Goal: Communication & Community: Answer question/provide support

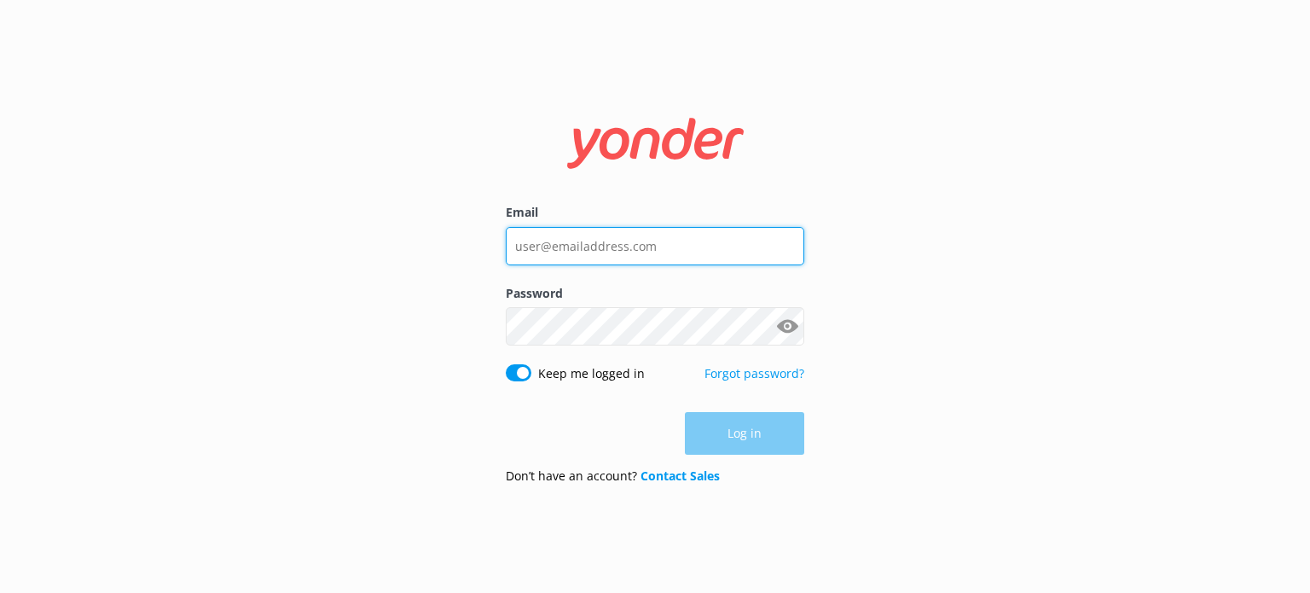
type input "[EMAIL_ADDRESS][DOMAIN_NAME]"
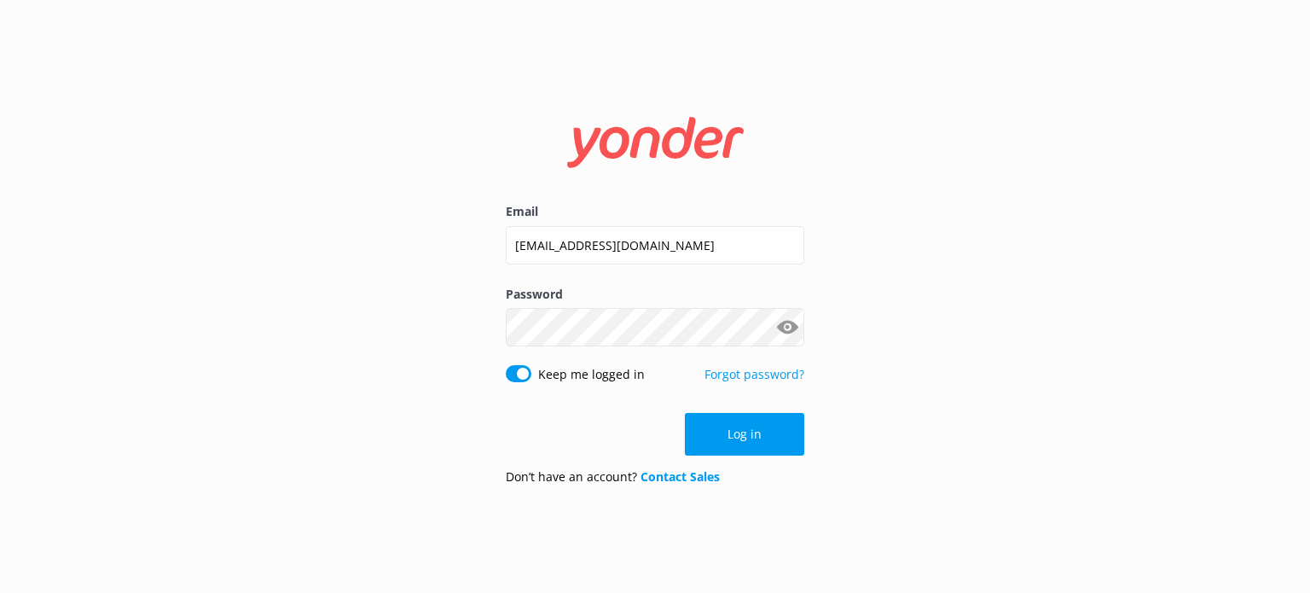
click at [746, 429] on div "Log in" at bounding box center [655, 434] width 299 height 43
click at [751, 445] on button "Log in" at bounding box center [744, 434] width 119 height 43
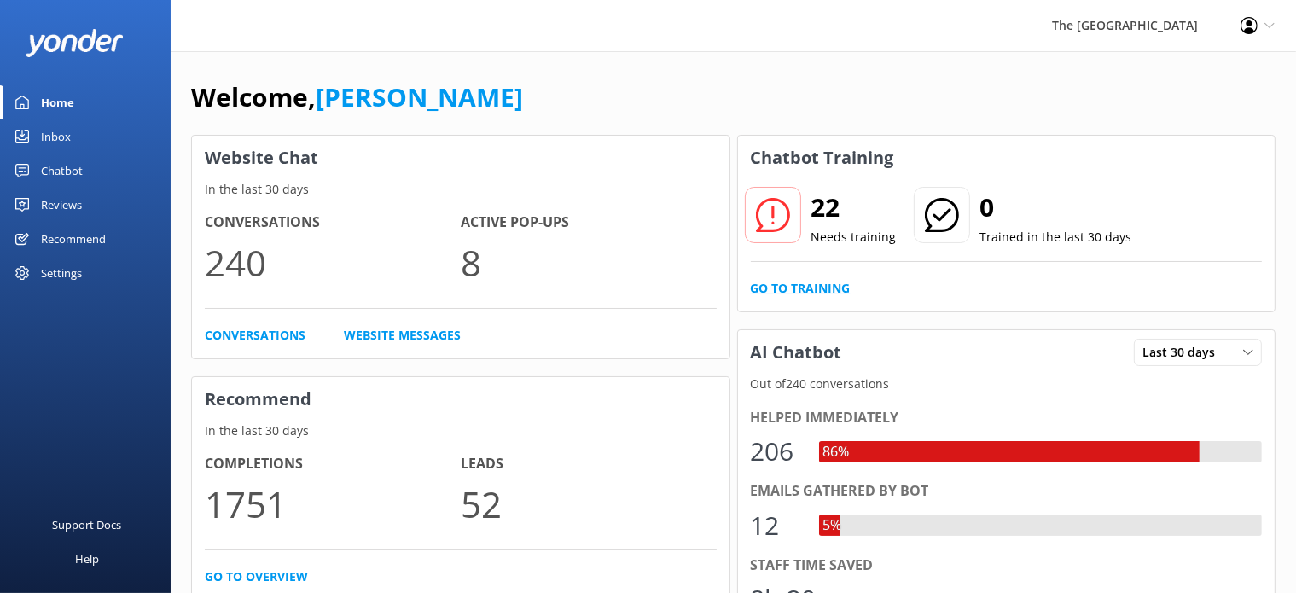
click at [815, 287] on link "Go to Training" at bounding box center [801, 288] width 100 height 19
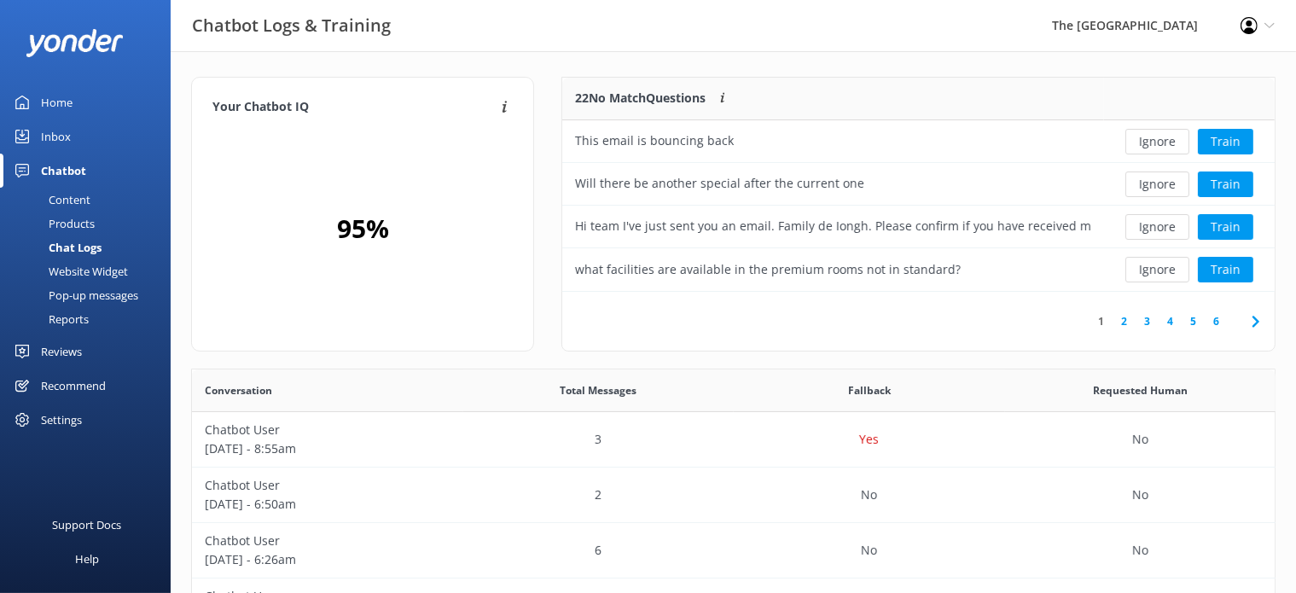
scroll to position [199, 698]
click at [1149, 142] on button "Ignore" at bounding box center [1157, 142] width 64 height 26
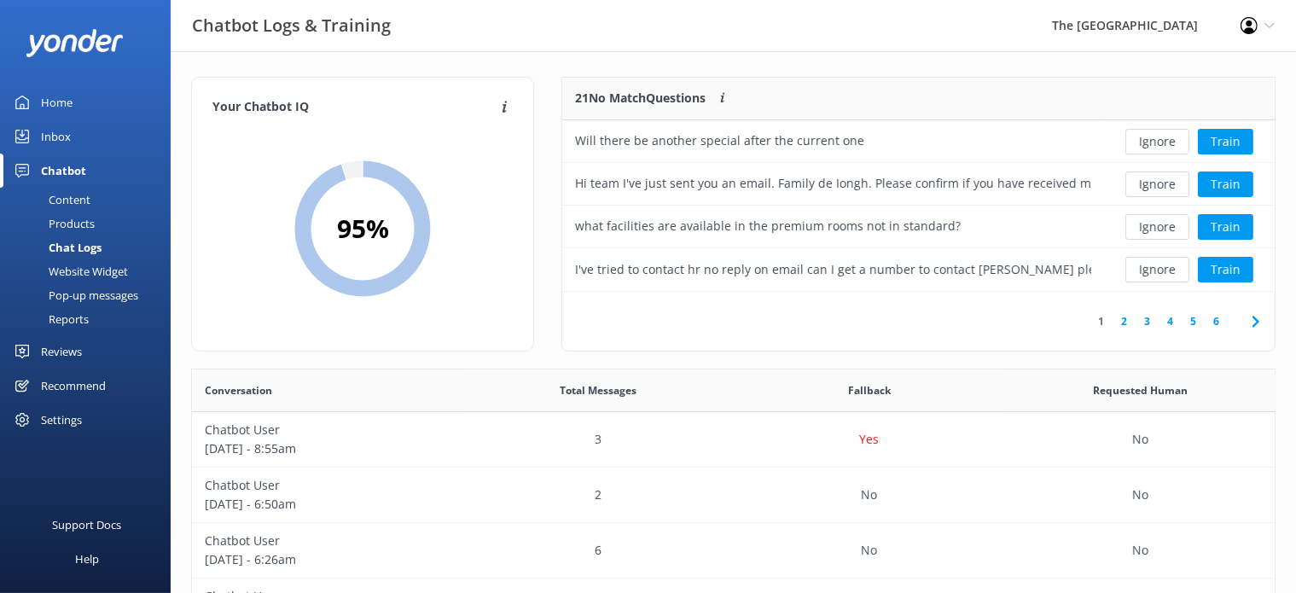
click at [1149, 142] on button "Ignore" at bounding box center [1157, 142] width 64 height 26
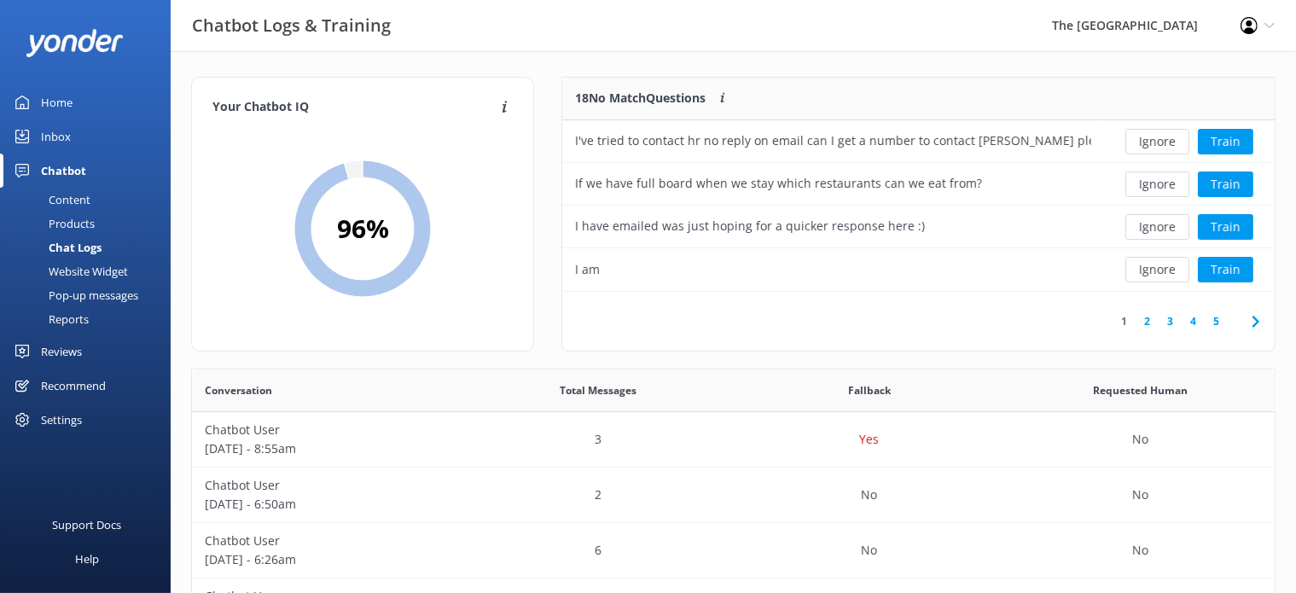
click at [1149, 142] on button "Ignore" at bounding box center [1157, 142] width 64 height 26
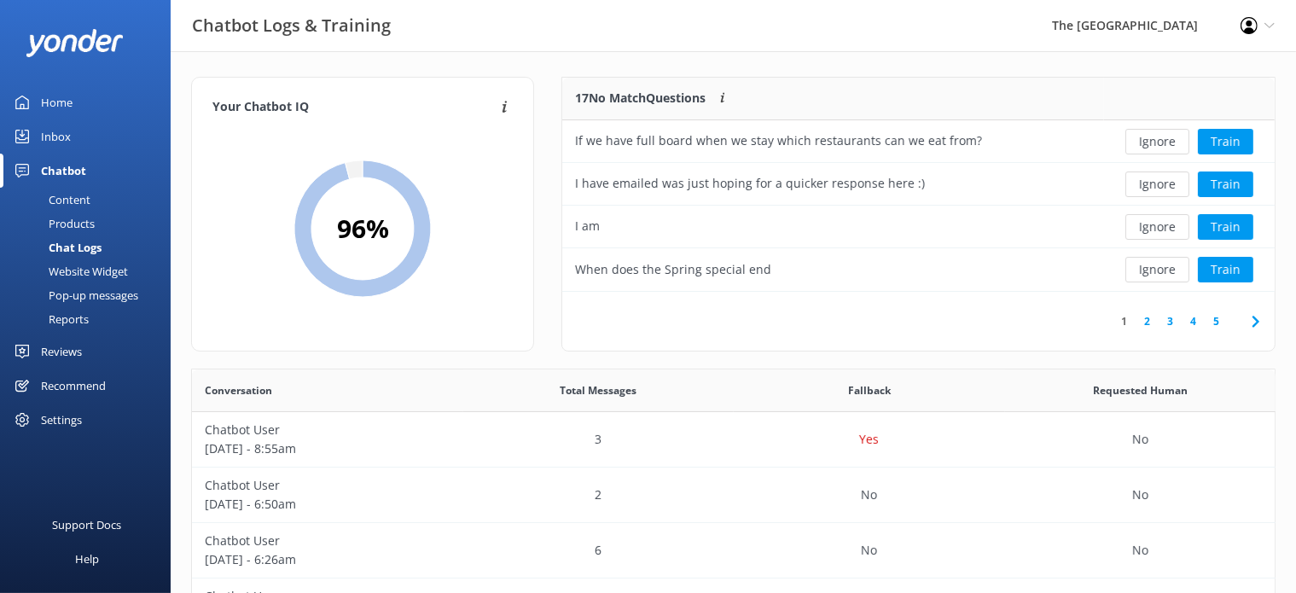
click at [1149, 142] on button "Ignore" at bounding box center [1157, 142] width 64 height 26
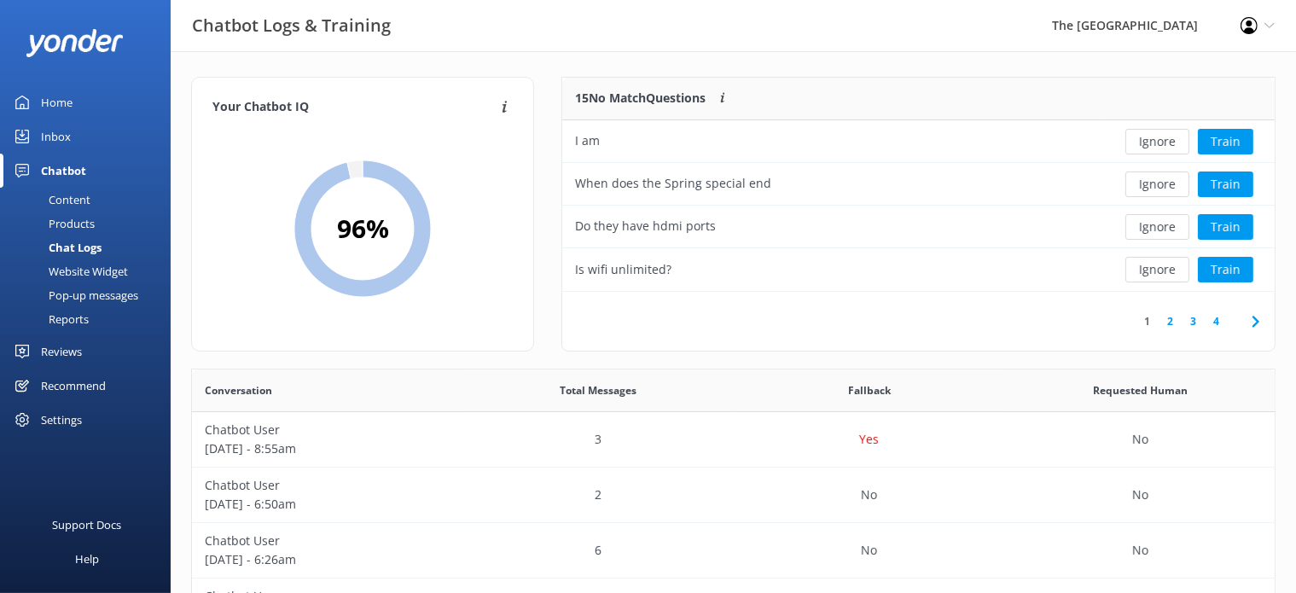
click at [1149, 142] on button "Ignore" at bounding box center [1157, 142] width 64 height 26
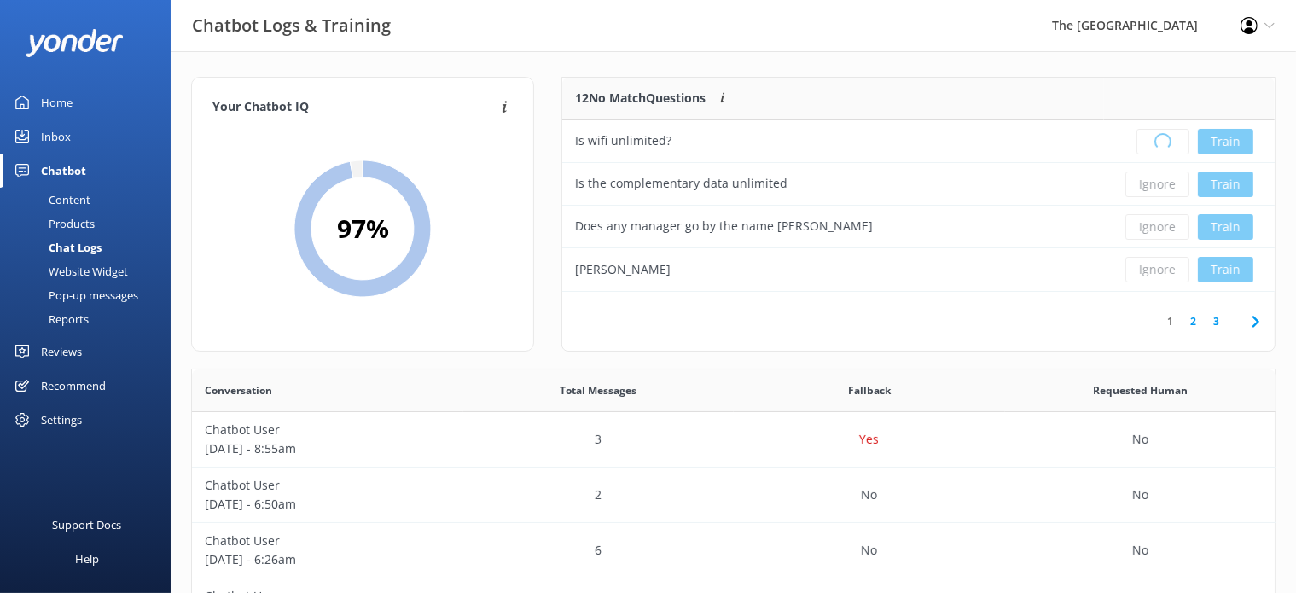
click at [1149, 142] on div "Loading.. Train" at bounding box center [1188, 142] width 145 height 26
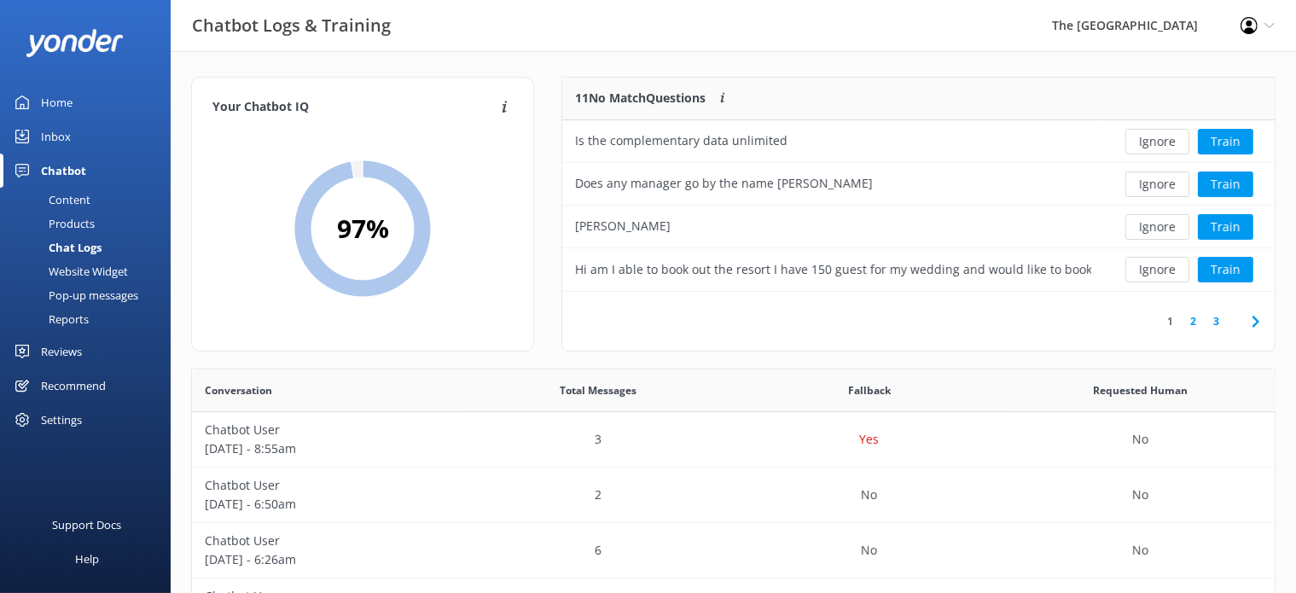
click at [1149, 142] on button "Ignore" at bounding box center [1157, 142] width 64 height 26
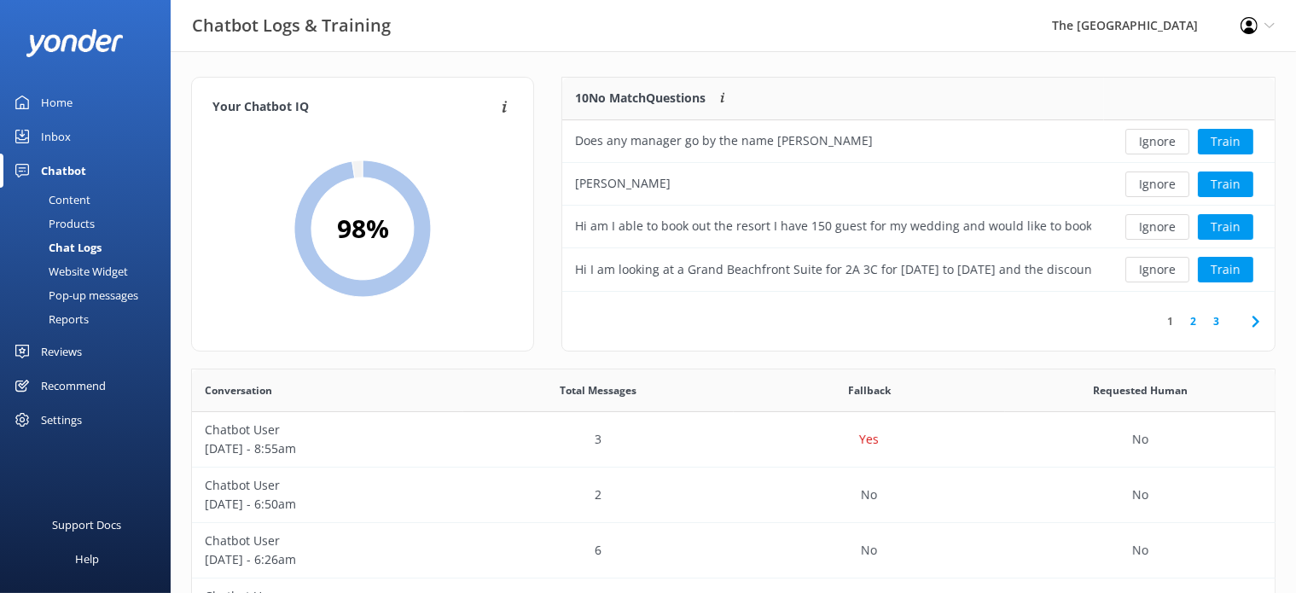
click at [1149, 142] on button "Ignore" at bounding box center [1157, 142] width 64 height 26
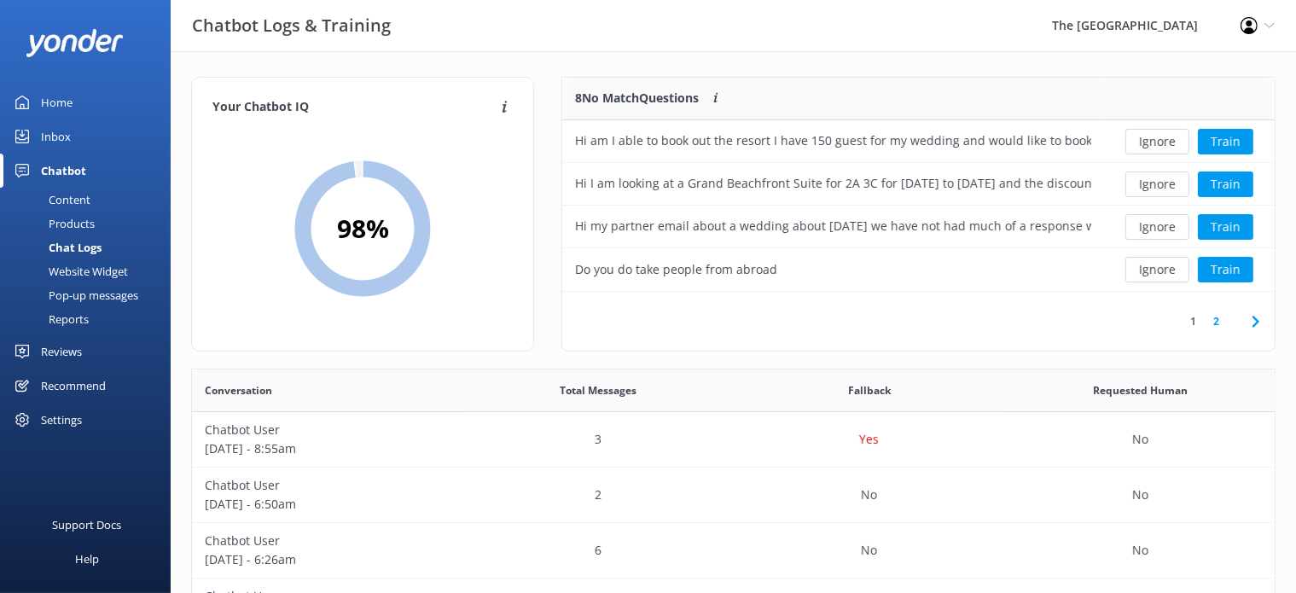
click at [1149, 142] on button "Ignore" at bounding box center [1157, 142] width 64 height 26
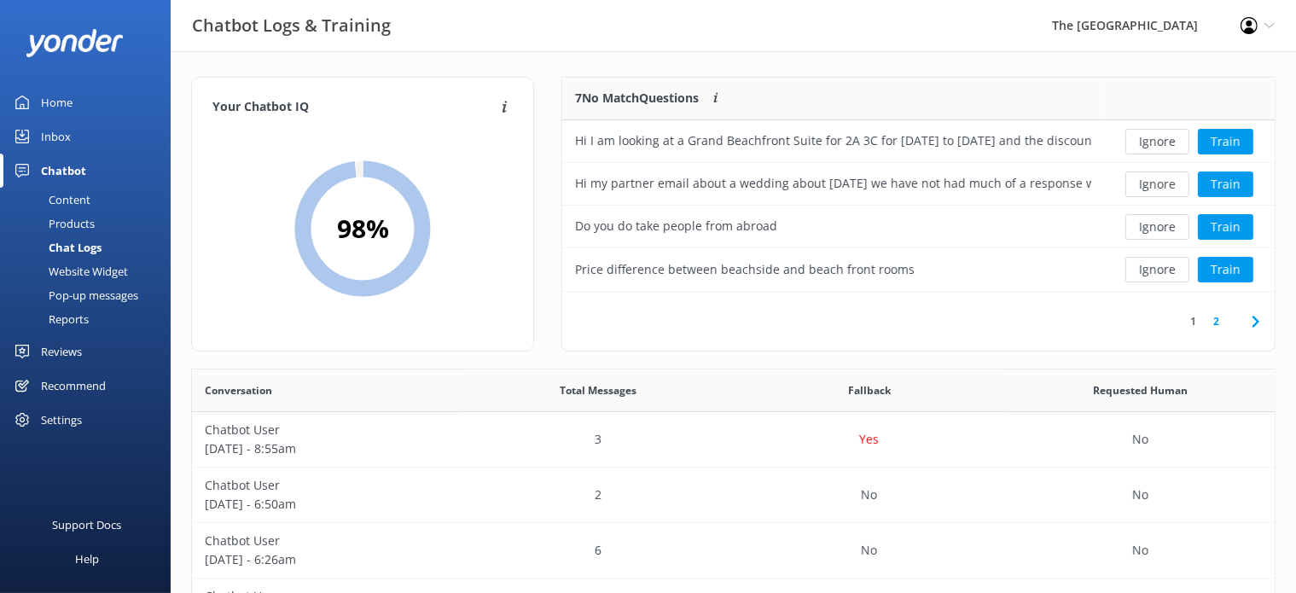
click at [1149, 142] on button "Ignore" at bounding box center [1157, 142] width 64 height 26
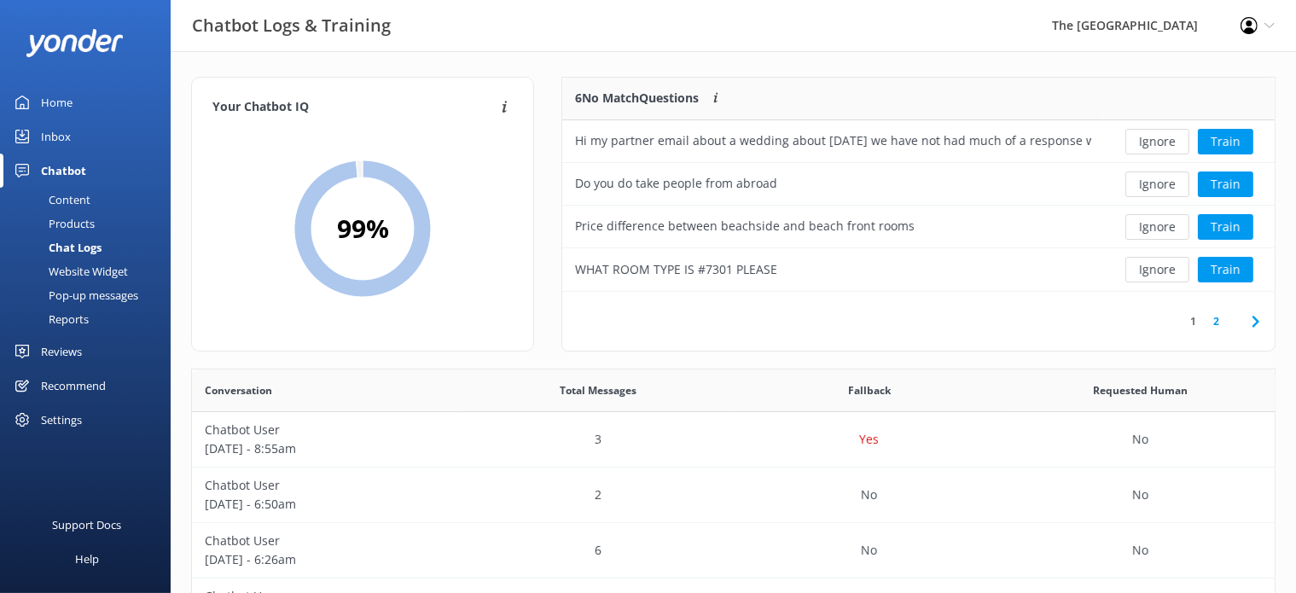
click at [1149, 142] on button "Ignore" at bounding box center [1157, 142] width 64 height 26
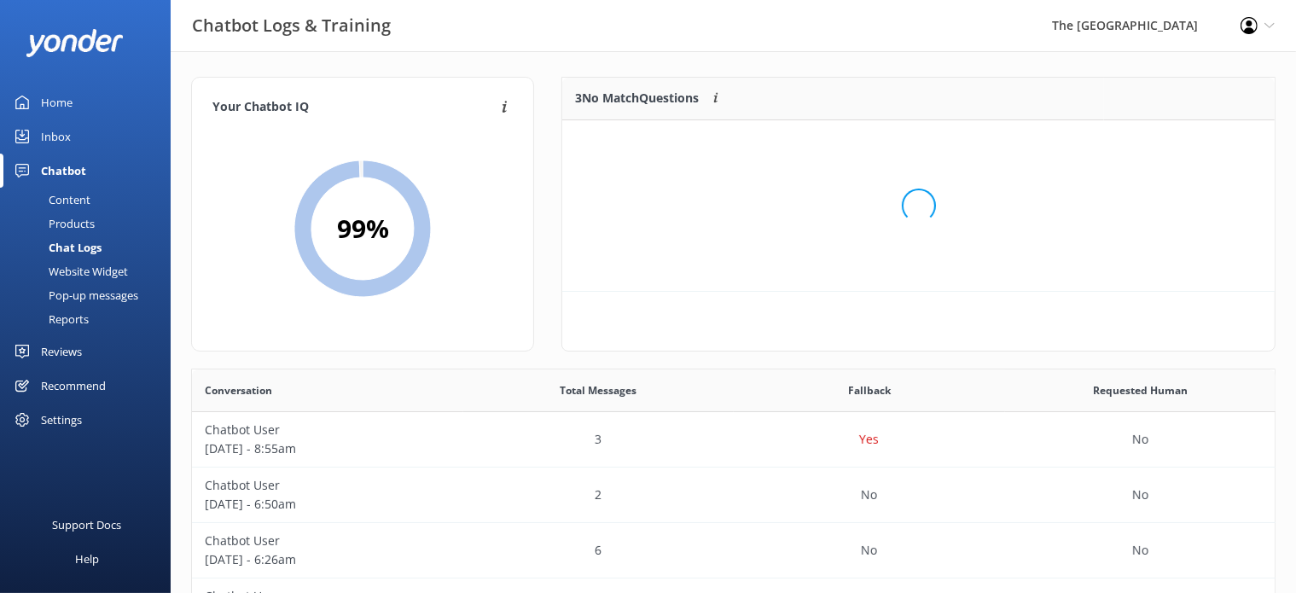
scroll to position [15, 14]
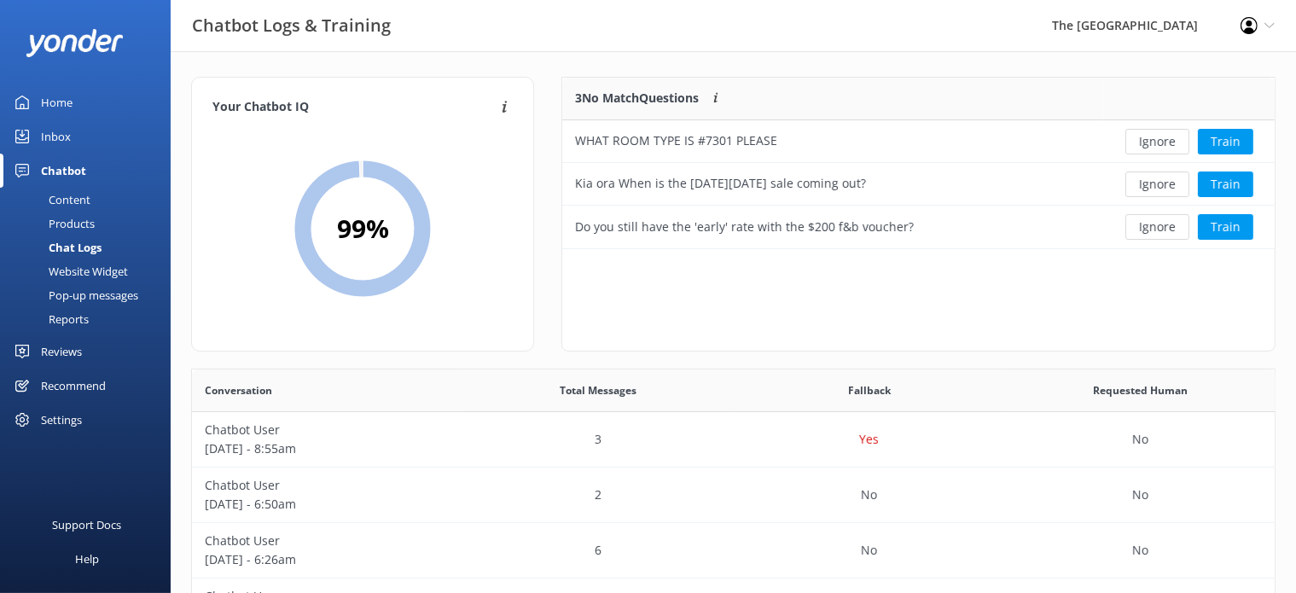
click at [1149, 142] on button "Ignore" at bounding box center [1157, 142] width 64 height 26
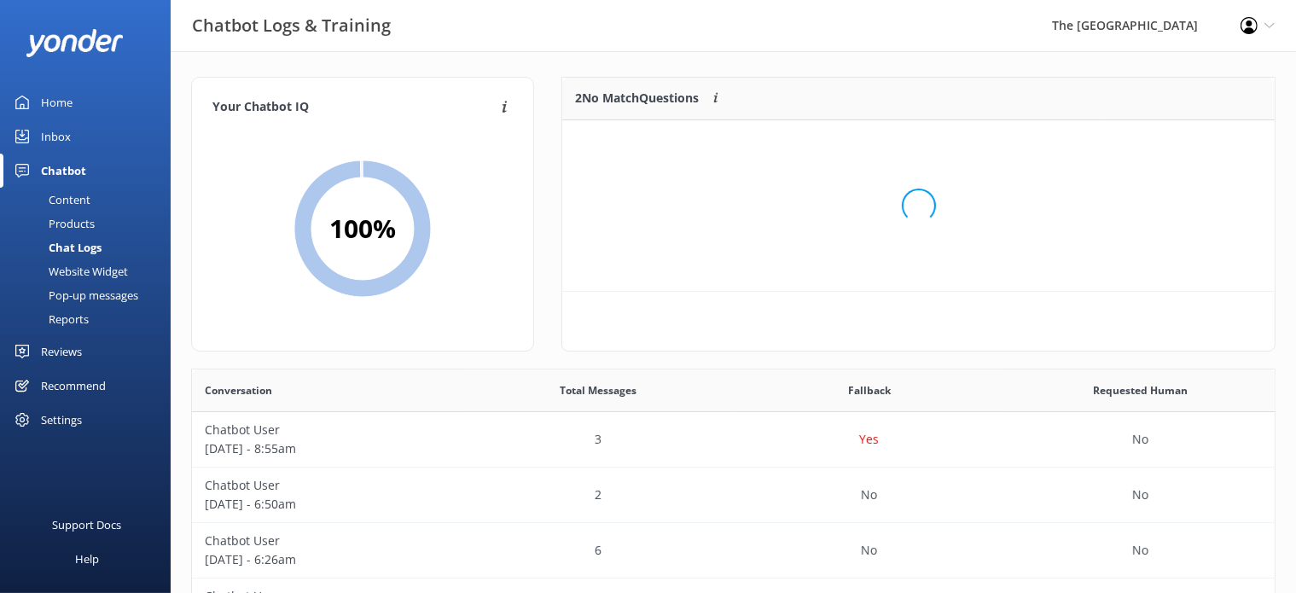
scroll to position [113, 698]
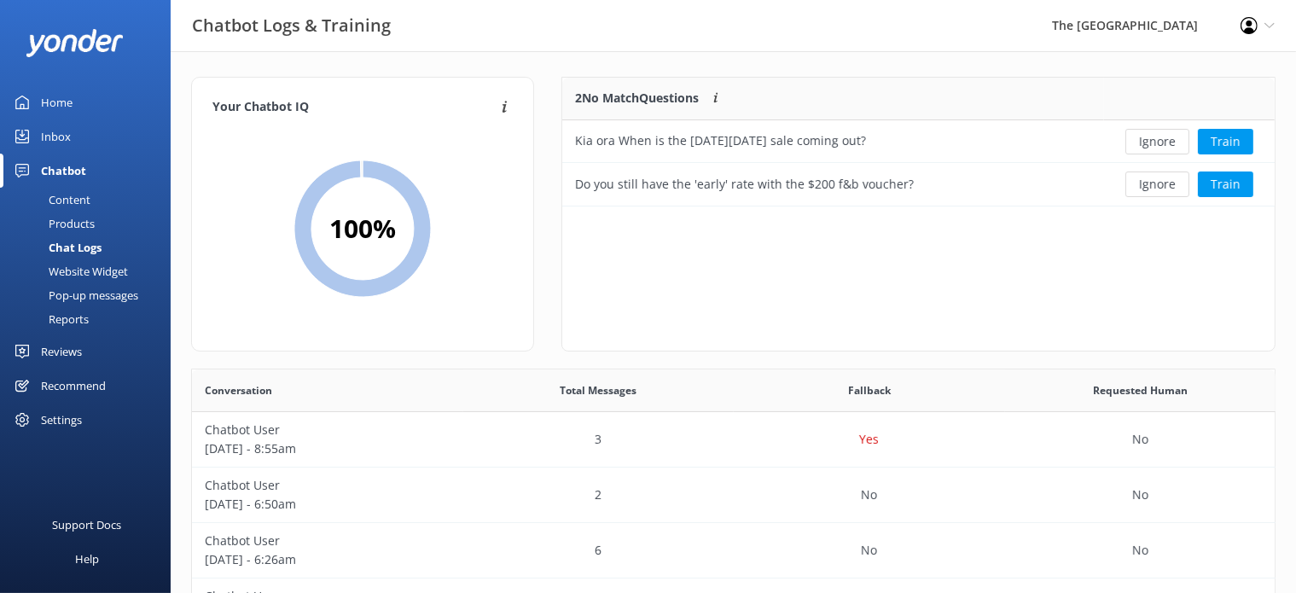
click at [1149, 142] on button "Ignore" at bounding box center [1157, 142] width 64 height 26
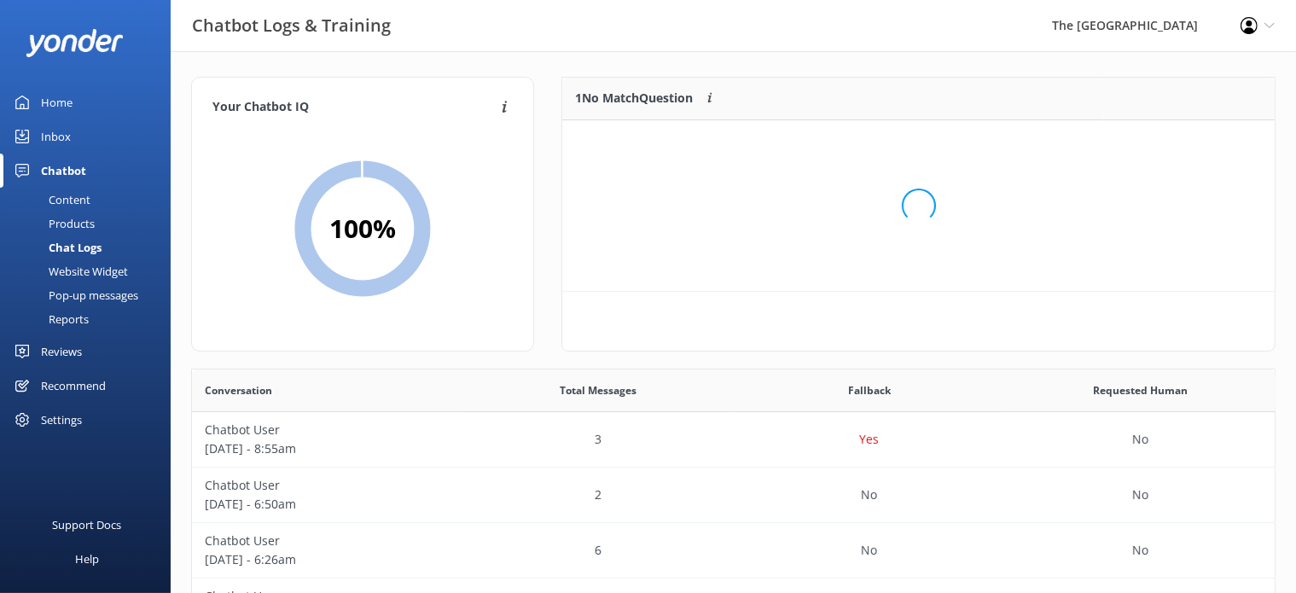
scroll to position [72, 698]
click at [1149, 142] on button "Ignore" at bounding box center [1157, 142] width 64 height 26
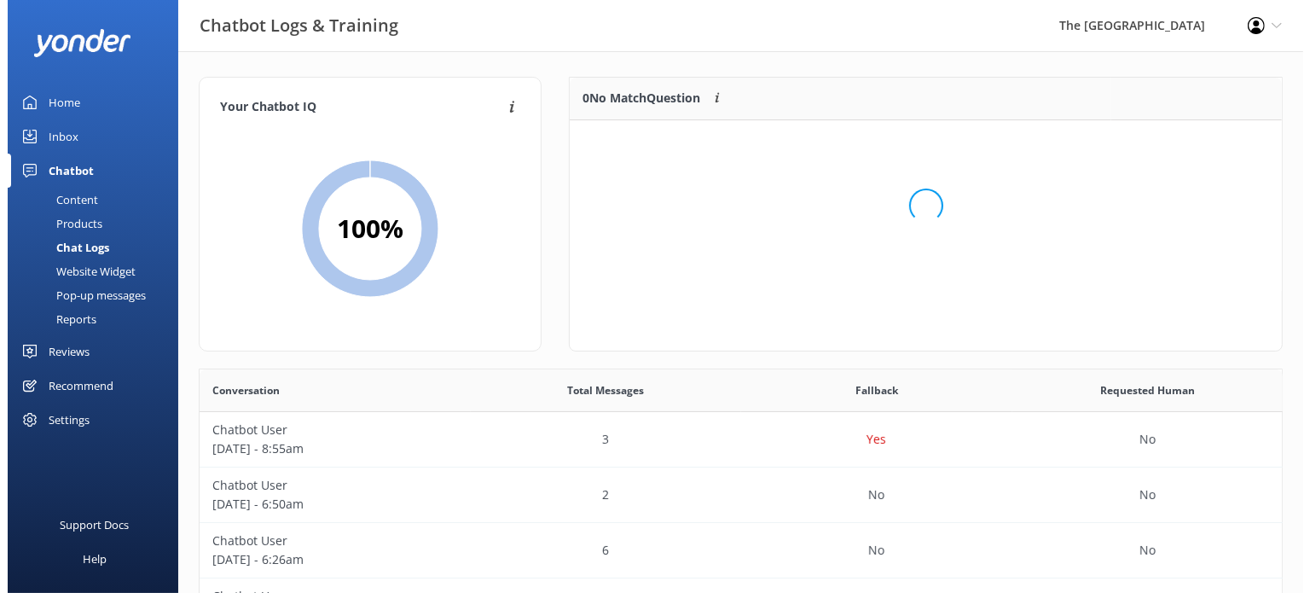
scroll to position [198, 698]
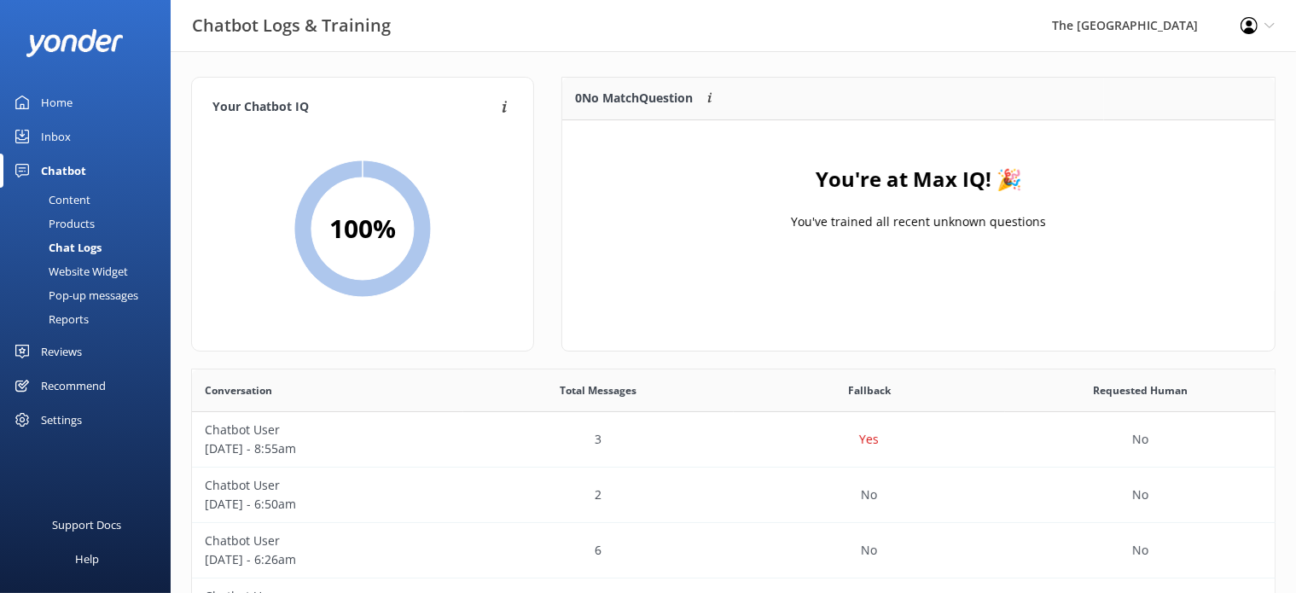
click at [61, 203] on div "Content" at bounding box center [50, 200] width 80 height 24
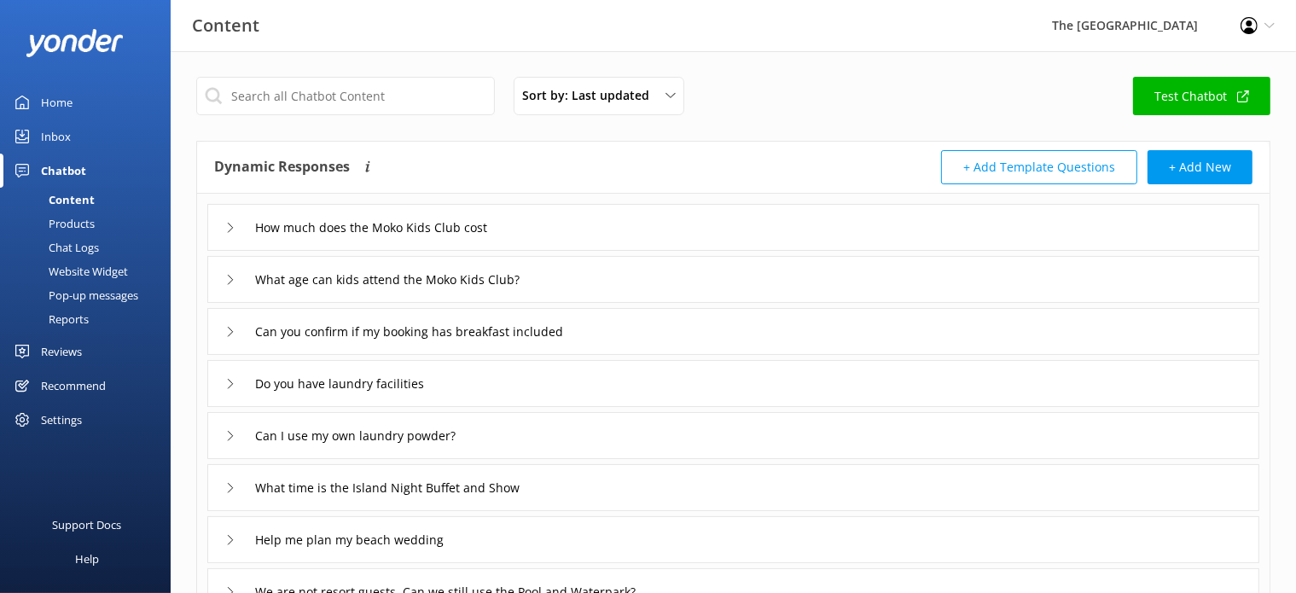
click at [55, 130] on div "Inbox" at bounding box center [56, 136] width 30 height 34
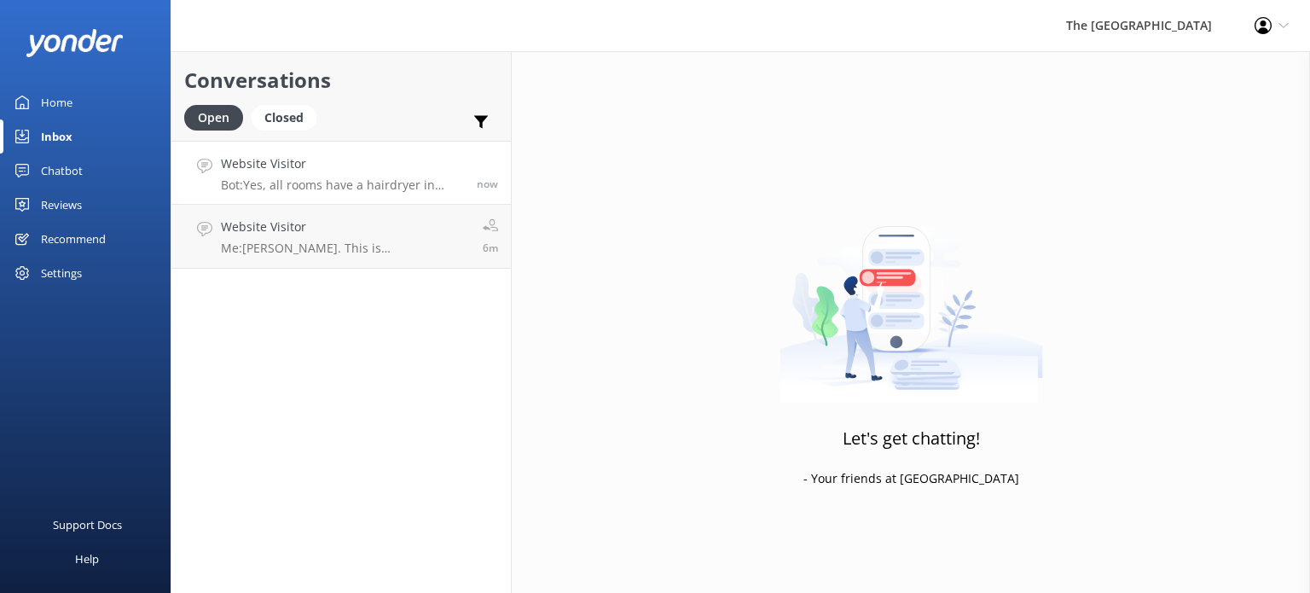
click at [368, 194] on link "Website Visitor Bot: Yes, all rooms have a hairdryer in them. now" at bounding box center [340, 173] width 339 height 64
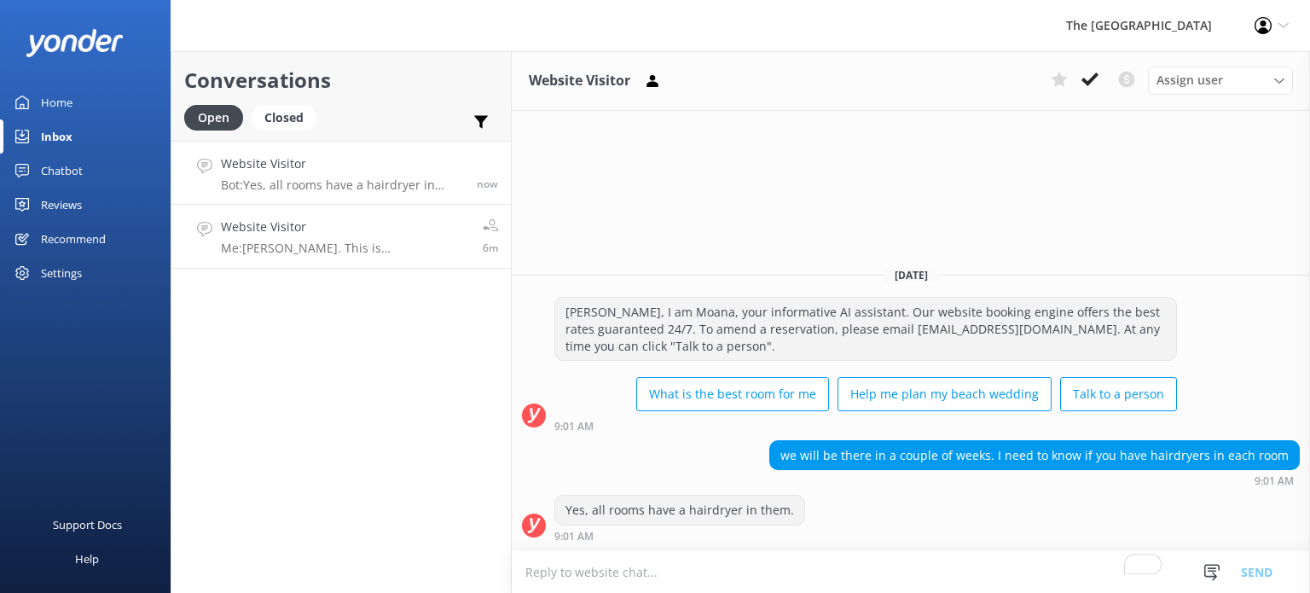
click at [331, 245] on p "Me: [PERSON_NAME]. This is [PERSON_NAME] from the reservations. How can I help …" at bounding box center [345, 248] width 249 height 15
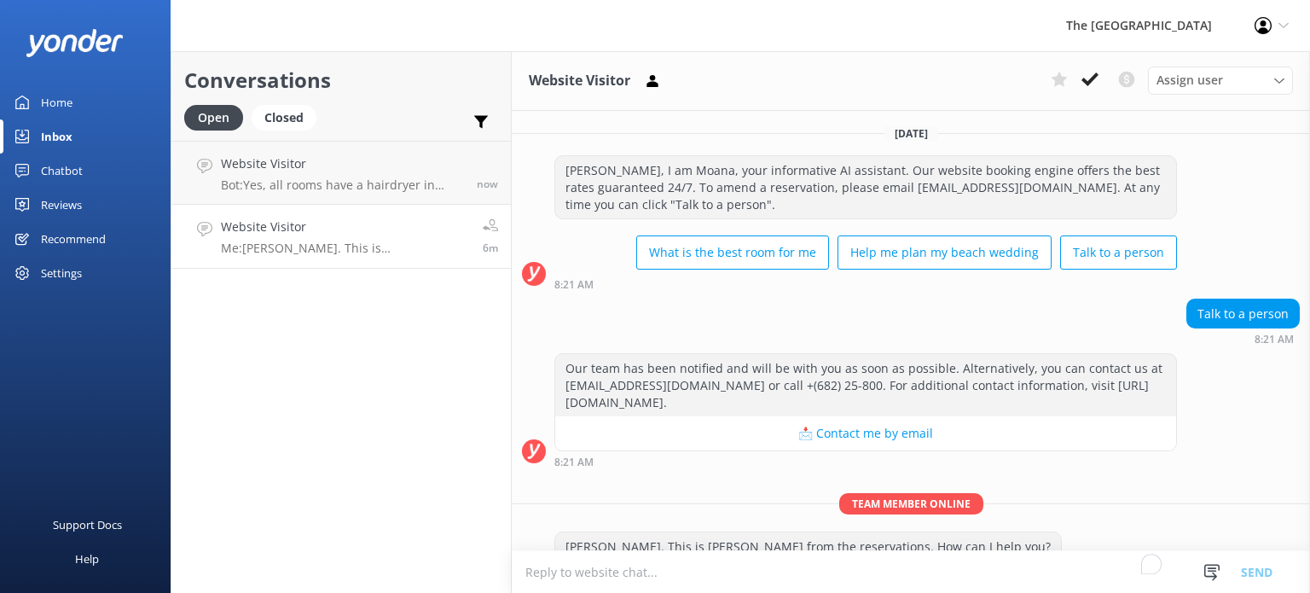
scroll to position [34, 0]
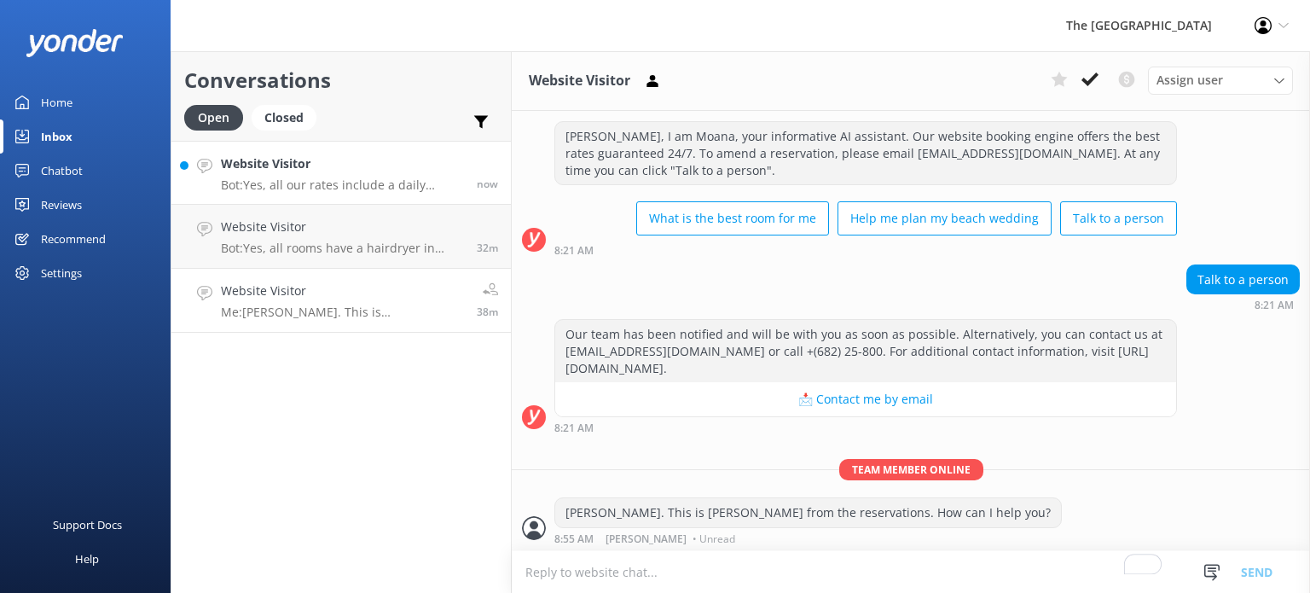
click at [328, 195] on link "Website Visitor Bot: Yes, all our rates include a daily cooked full breakfast. …" at bounding box center [340, 173] width 339 height 64
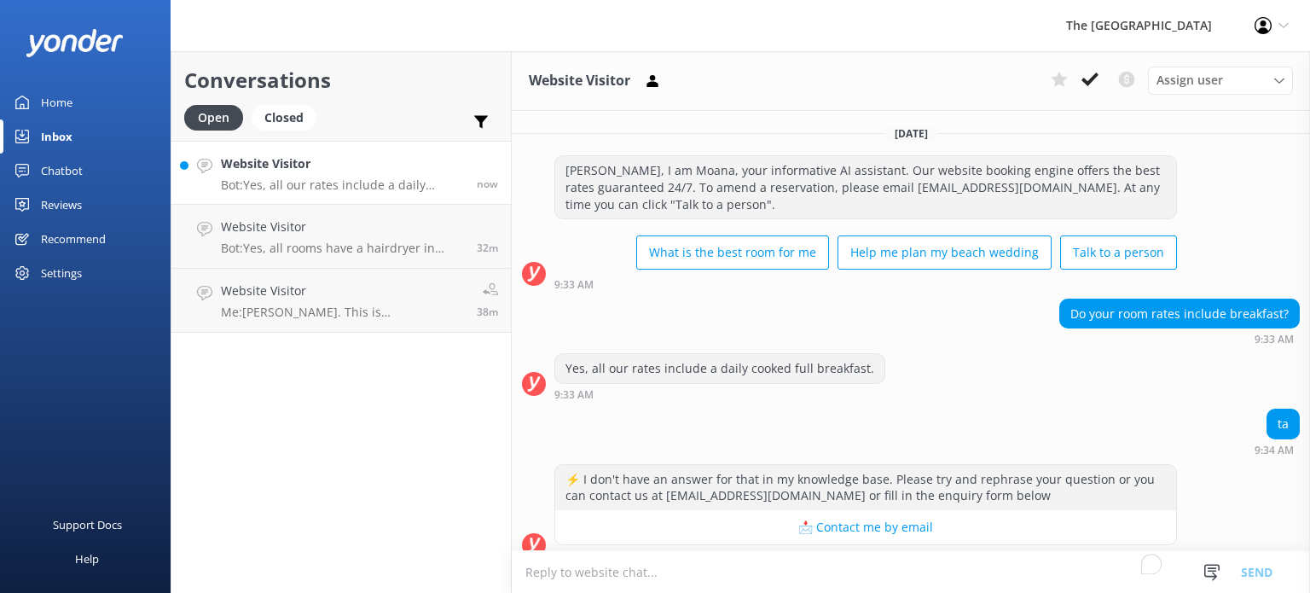
scroll to position [17, 0]
